Goal: Transaction & Acquisition: Purchase product/service

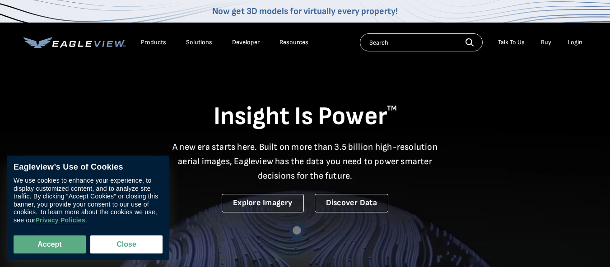
click at [576, 41] on div "Login" at bounding box center [575, 42] width 15 height 8
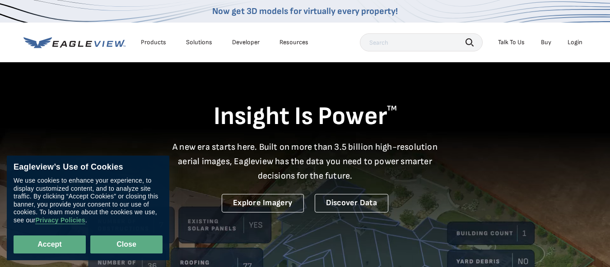
click at [130, 242] on button "Close" at bounding box center [126, 245] width 72 height 18
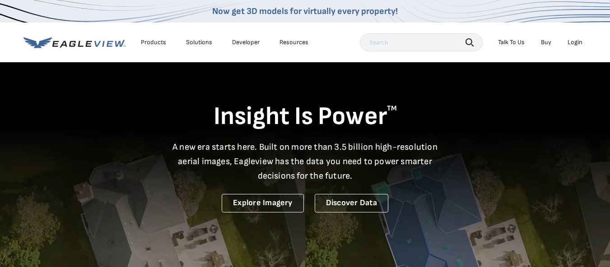
click at [571, 43] on div "Login" at bounding box center [575, 42] width 15 height 8
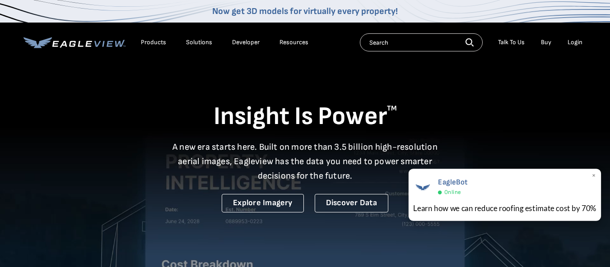
click at [594, 175] on span "×" at bounding box center [593, 176] width 5 height 9
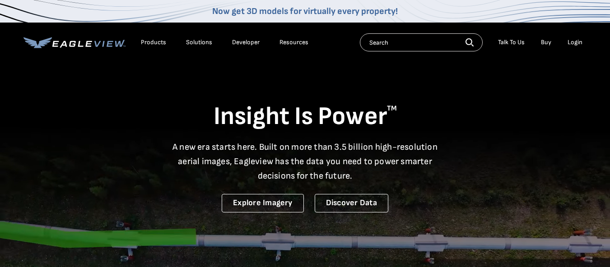
click at [572, 44] on div "Login" at bounding box center [575, 42] width 15 height 8
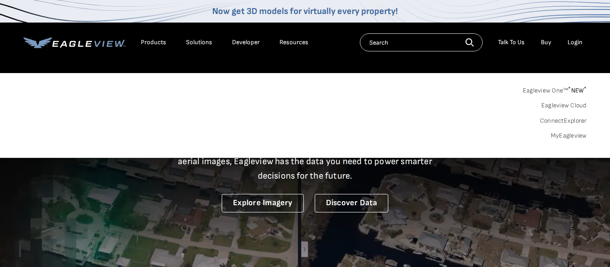
click at [567, 136] on link "MyEagleview" at bounding box center [569, 136] width 36 height 8
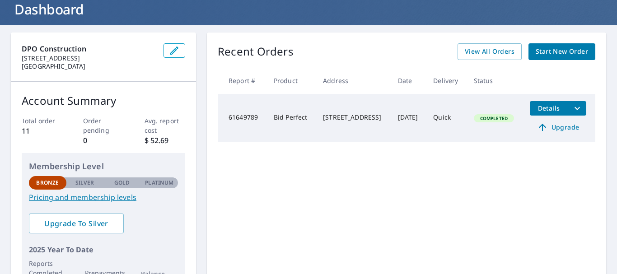
scroll to position [45, 0]
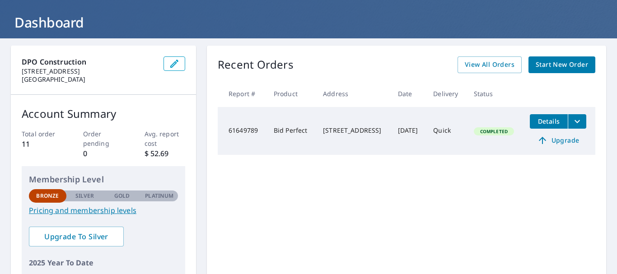
click at [563, 66] on span "Start New Order" at bounding box center [561, 64] width 52 height 11
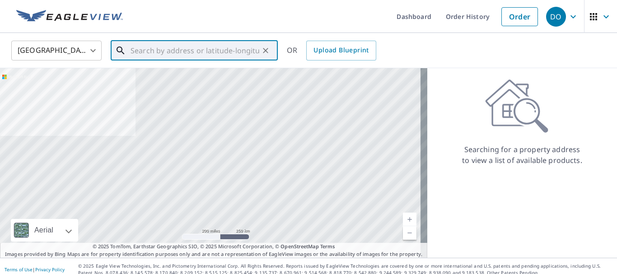
click at [140, 50] on input "text" at bounding box center [194, 50] width 129 height 25
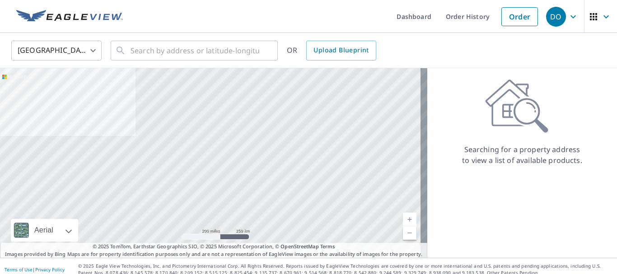
click at [147, 20] on ul "Dashboard Order History Order" at bounding box center [335, 16] width 414 height 33
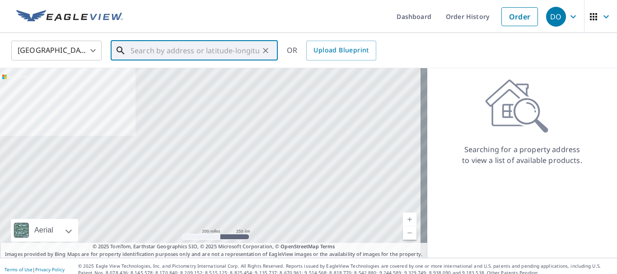
click at [135, 46] on input "text" at bounding box center [194, 50] width 129 height 25
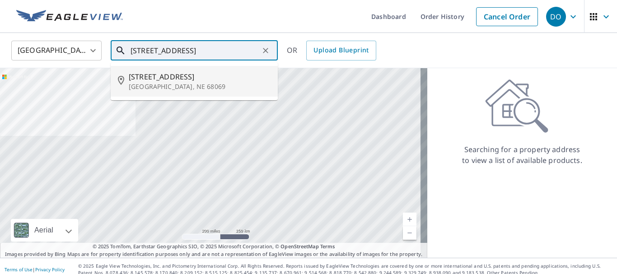
click at [175, 74] on span "625 Shorewood Ln" at bounding box center [200, 76] width 142 height 11
type input "625 Shorewood Ln Waterloo, NE 68069"
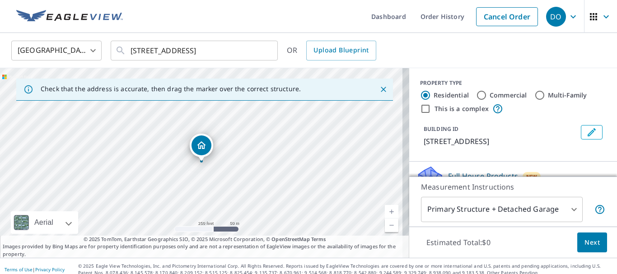
click at [198, 147] on icon "Dropped pin, building 1, Residential property, 625 Shorewood Ln Waterloo, NE 68…" at bounding box center [201, 145] width 9 height 8
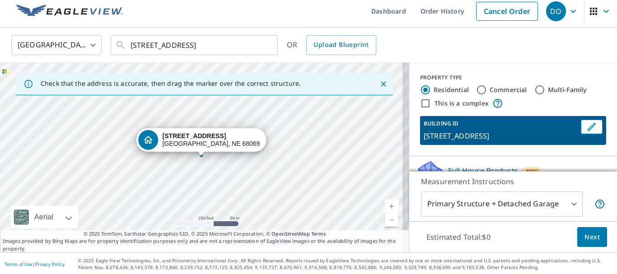
scroll to position [7, 0]
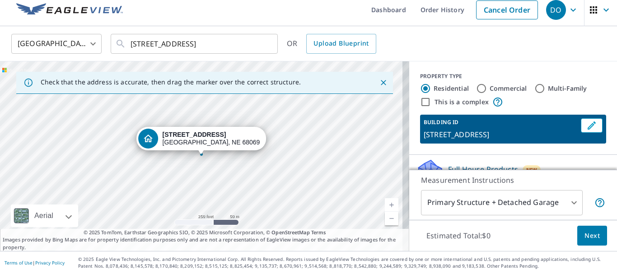
click at [202, 137] on strong "625 Shorewood Ln" at bounding box center [195, 134] width 64 height 7
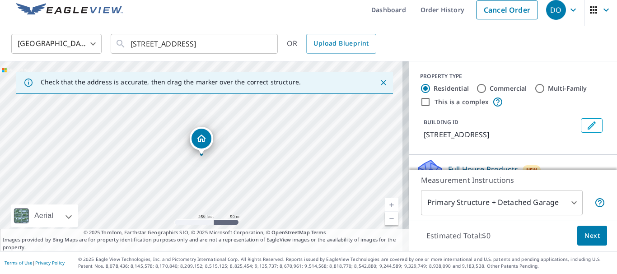
click at [379, 81] on icon "Close" at bounding box center [383, 82] width 9 height 9
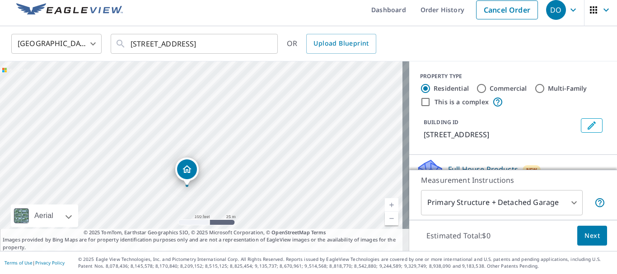
drag, startPoint x: 191, startPoint y: 205, endPoint x: 235, endPoint y: 208, distance: 44.8
click at [235, 211] on div "625 Shorewood Ln Waterloo, NE 68069" at bounding box center [204, 156] width 409 height 190
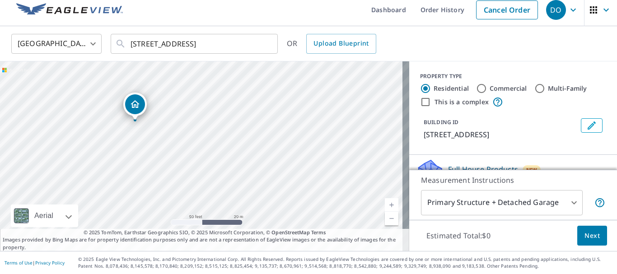
drag, startPoint x: 318, startPoint y: 215, endPoint x: 287, endPoint y: 159, distance: 64.1
click at [287, 159] on div "625 Shorewood Ln Waterloo, NE 68069" at bounding box center [204, 156] width 409 height 190
click at [584, 239] on span "Next" at bounding box center [591, 235] width 15 height 11
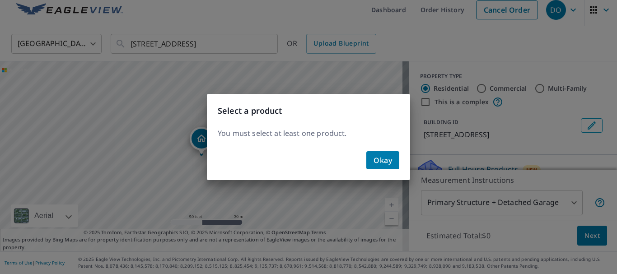
click at [376, 158] on span "Okay" at bounding box center [382, 160] width 19 height 13
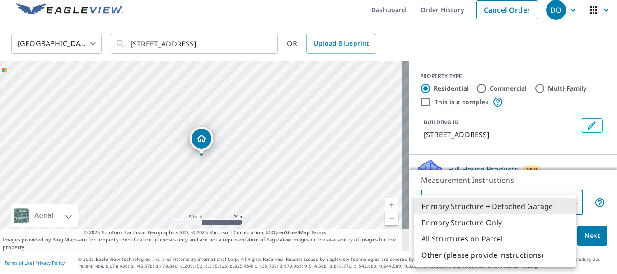
click at [565, 202] on body "DO DO Dashboard Order History Cancel Order DO United States US ​ 625 Shorewood …" at bounding box center [308, 137] width 617 height 274
click at [470, 222] on li "Primary Structure Only" at bounding box center [495, 222] width 162 height 16
type input "2"
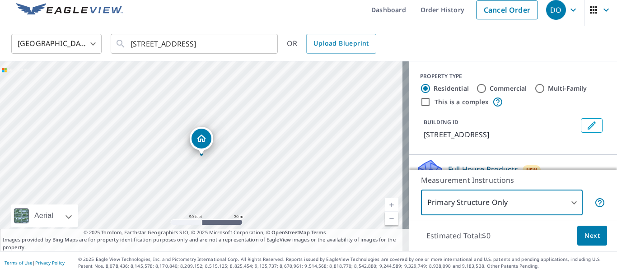
click at [584, 238] on span "Next" at bounding box center [591, 235] width 15 height 11
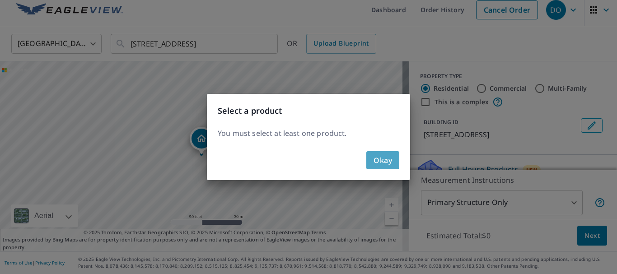
click at [392, 162] on button "Okay" at bounding box center [382, 160] width 33 height 18
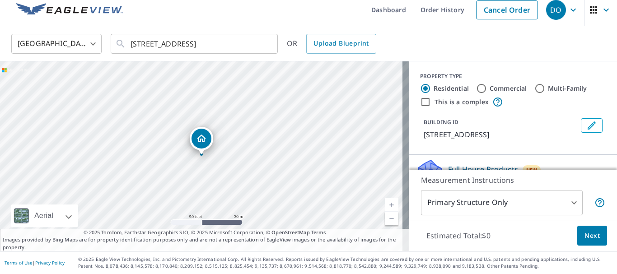
drag, startPoint x: 603, startPoint y: 106, endPoint x: 603, endPoint y: 119, distance: 13.1
click at [603, 119] on div "PROPERTY TYPE Residential Commercial Multi-Family This is a complex BUILDING ID…" at bounding box center [513, 107] width 208 height 93
click at [566, 204] on body "DO DO Dashboard Order History Cancel Order DO United States US ​ 625 Shorewood …" at bounding box center [308, 137] width 617 height 274
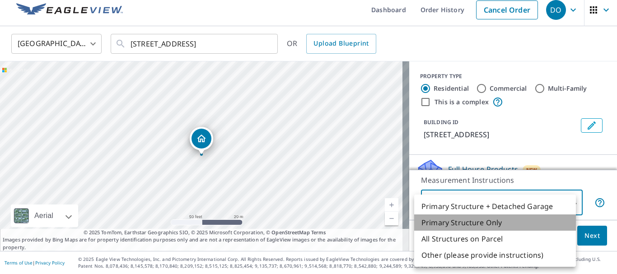
click at [480, 222] on li "Primary Structure Only" at bounding box center [495, 222] width 162 height 16
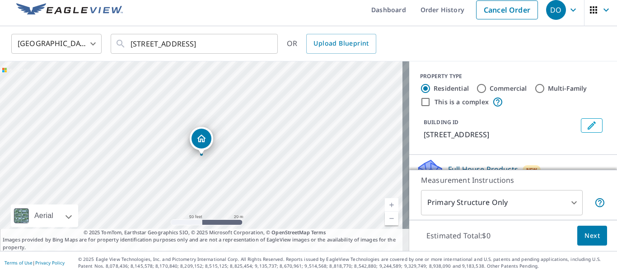
click at [586, 231] on span "Next" at bounding box center [591, 235] width 15 height 11
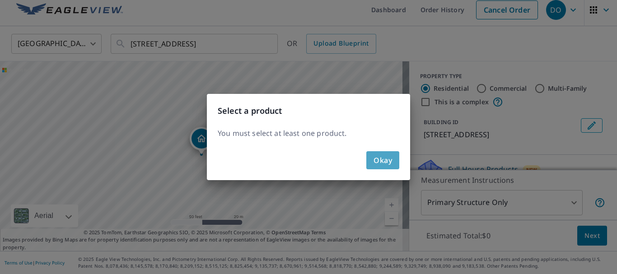
click at [386, 158] on span "Okay" at bounding box center [382, 160] width 19 height 13
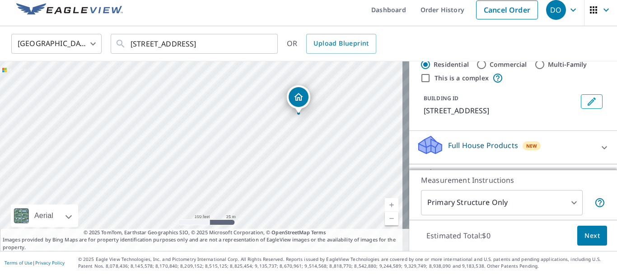
scroll to position [45, 0]
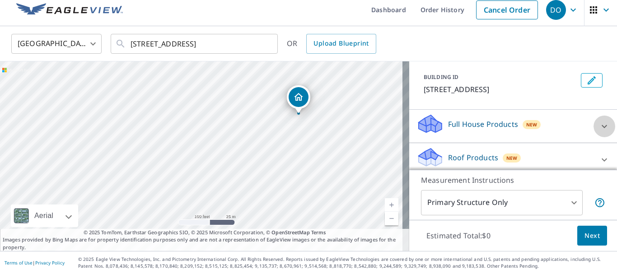
click at [599, 127] on icon at bounding box center [604, 126] width 11 height 11
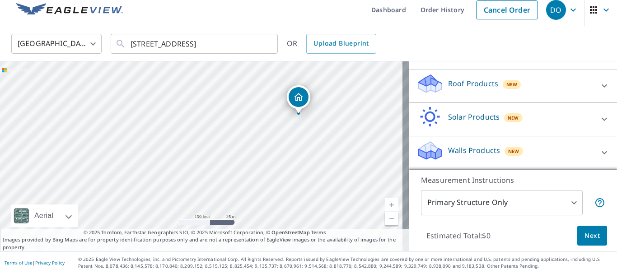
scroll to position [99, 0]
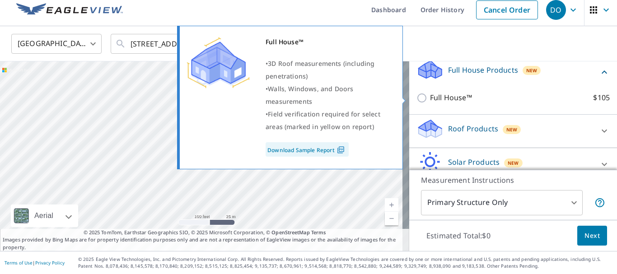
click at [416, 98] on input "Full House™ $105" at bounding box center [423, 98] width 14 height 11
checkbox input "true"
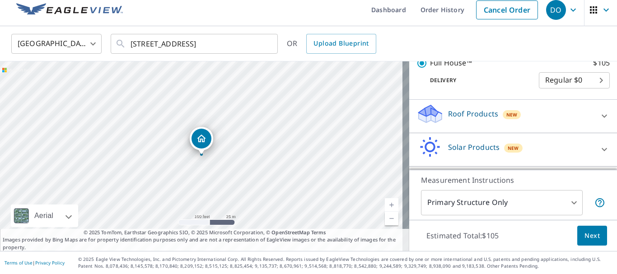
scroll to position [129, 0]
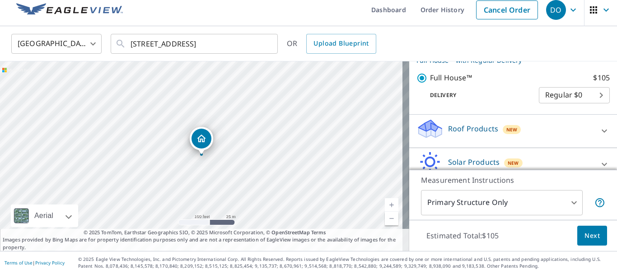
click at [588, 234] on span "Next" at bounding box center [591, 235] width 15 height 11
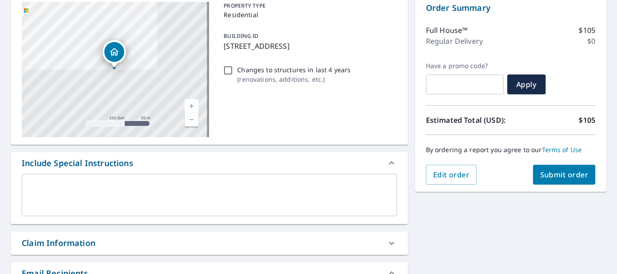
scroll to position [97, 0]
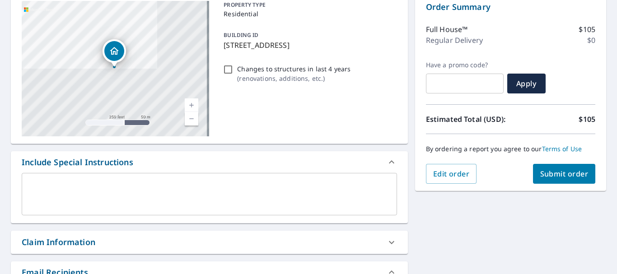
click at [541, 177] on span "Submit order" at bounding box center [564, 174] width 48 height 10
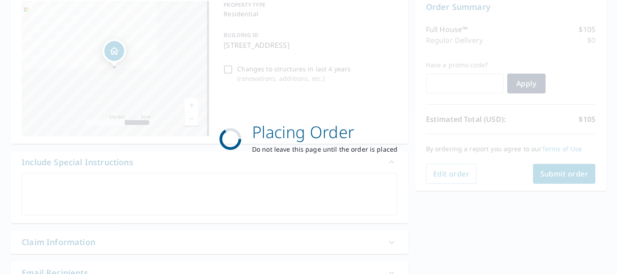
scroll to position [0, 0]
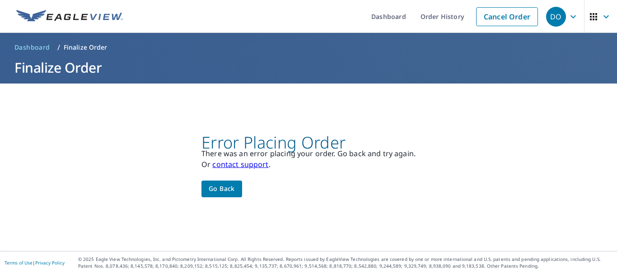
click at [223, 189] on span "Go back" at bounding box center [222, 188] width 26 height 11
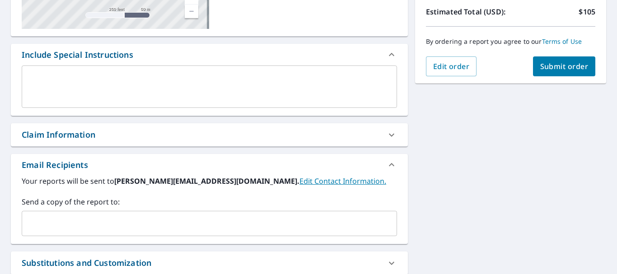
scroll to position [226, 0]
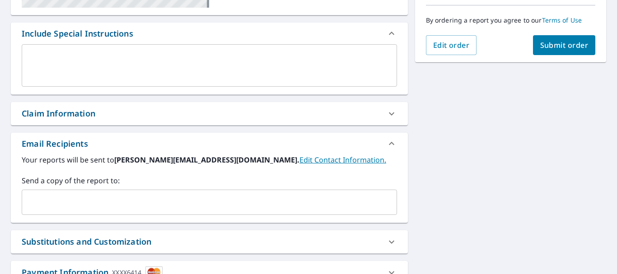
click at [37, 192] on div "​" at bounding box center [209, 202] width 375 height 25
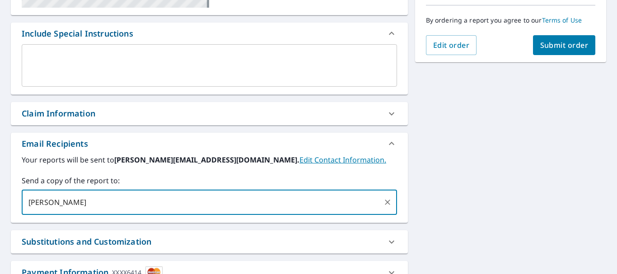
type input "dennis@dpoconstruction.net"
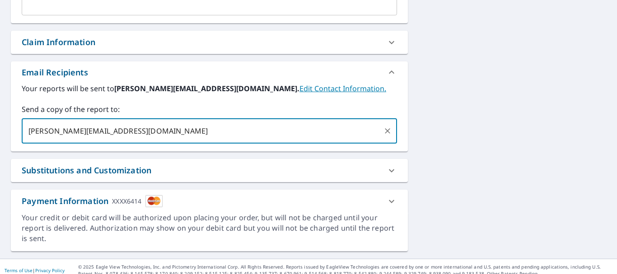
scroll to position [305, 0]
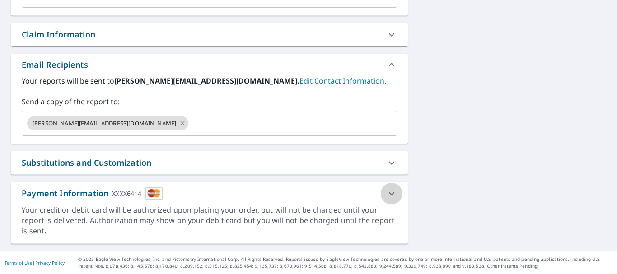
click at [387, 193] on icon at bounding box center [391, 193] width 11 height 11
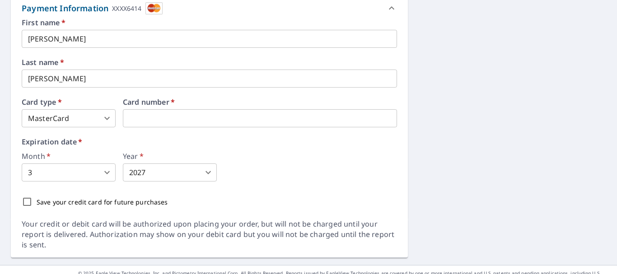
scroll to position [503, 0]
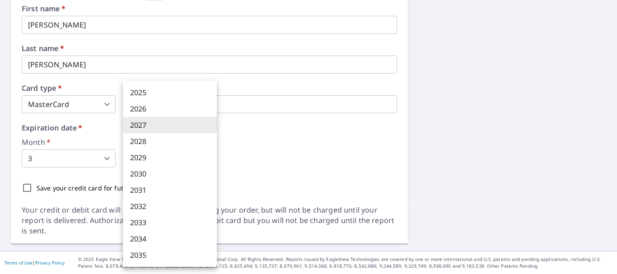
click at [208, 158] on body "DO DO Dashboard Order History Cancel Order DO Dashboard / Finalize Order Finali…" at bounding box center [308, 137] width 617 height 274
click at [152, 156] on li "2029" at bounding box center [170, 157] width 94 height 16
type input "2029"
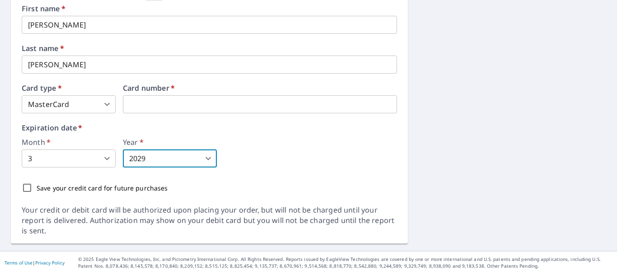
click at [29, 186] on input "Save your credit card for future purchases" at bounding box center [27, 187] width 19 height 19
checkbox input "true"
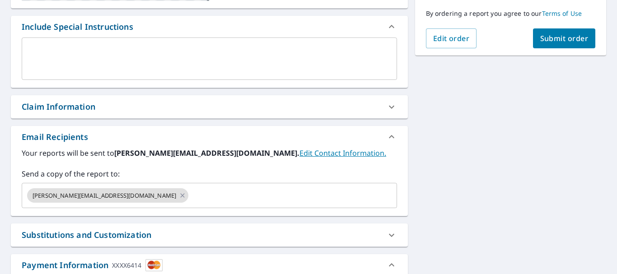
scroll to position [187, 0]
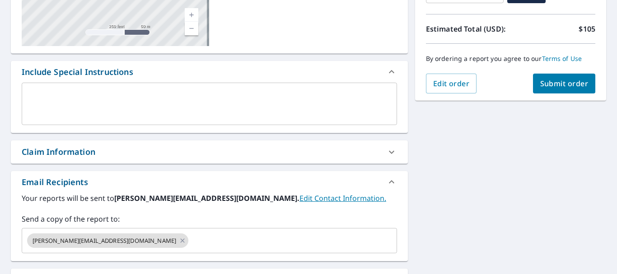
click at [559, 85] on span "Submit order" at bounding box center [564, 84] width 48 height 10
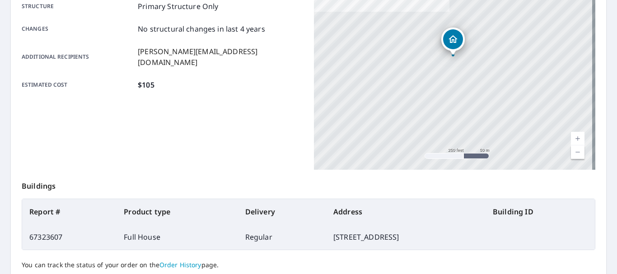
scroll to position [257, 0]
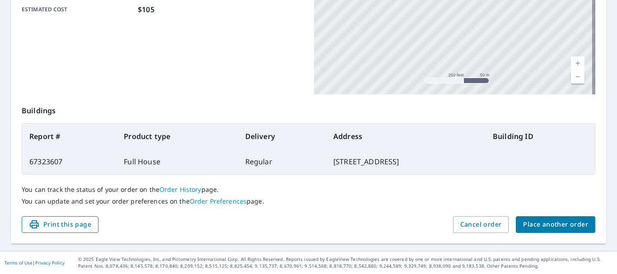
click at [49, 228] on span "Print this page" at bounding box center [60, 224] width 62 height 11
